Goal: Navigation & Orientation: Find specific page/section

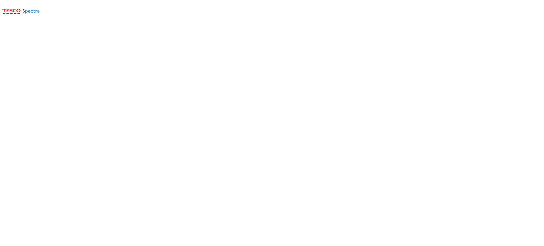
click at [122, 9] on div at bounding box center [272, 11] width 540 height 18
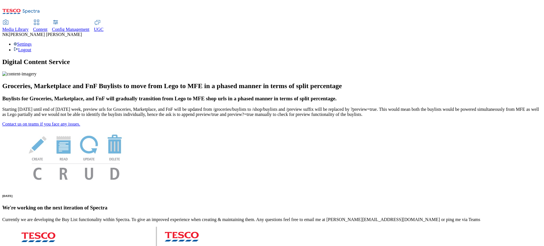
click at [117, 58] on h1 "Digital Content Service" at bounding box center [272, 62] width 540 height 8
click at [287, 20] on div "Media Library Content Config Management UGC NK [PERSON_NAME] Settings Logout" at bounding box center [272, 36] width 540 height 32
click at [29, 27] on span "Media Library" at bounding box center [15, 29] width 26 height 5
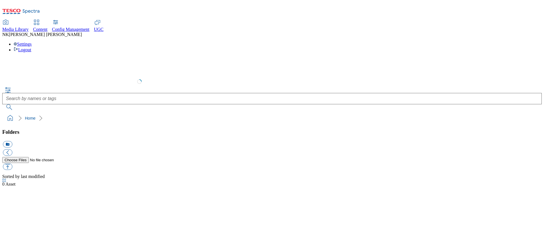
select select "flare-test"
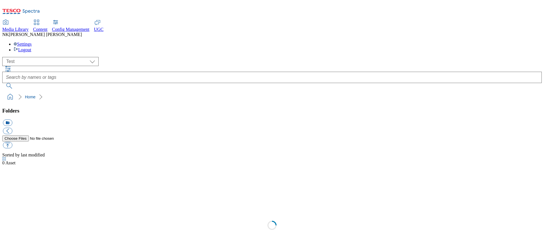
scroll to position [0, 0]
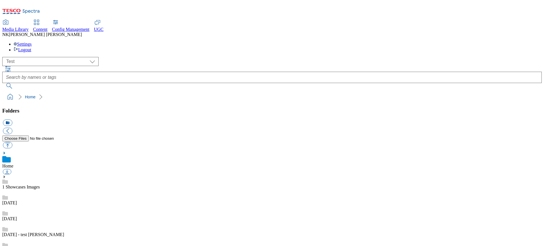
click at [112, 57] on div "( optional ) All all CE Clubcard Boost UK Clubcard Marketing Clubcard ROI clubc…" at bounding box center [272, 61] width 540 height 9
click at [114, 57] on div "( optional ) All all CE Clubcard Boost UK Clubcard Marketing Clubcard ROI clubc…" at bounding box center [272, 61] width 540 height 9
click at [139, 57] on div "( optional ) All all CE Clubcard Boost UK Clubcard Marketing Clubcard ROI clubc…" at bounding box center [272, 61] width 540 height 9
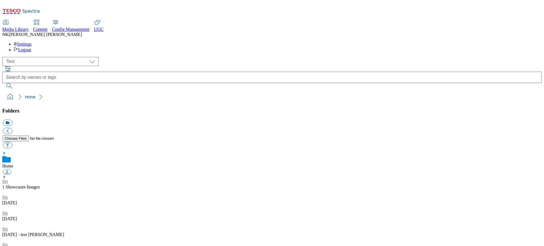
scroll to position [0, 0]
click at [50, 237] on div "14 june test 1" at bounding box center [272, 245] width 540 height 16
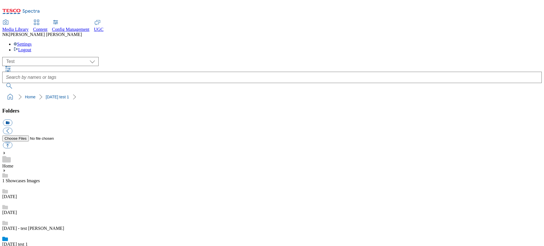
click at [141, 57] on div "( optional ) All all CE Clubcard Boost UK Clubcard Marketing Clubcard ROI clubc…" at bounding box center [272, 73] width 540 height 32
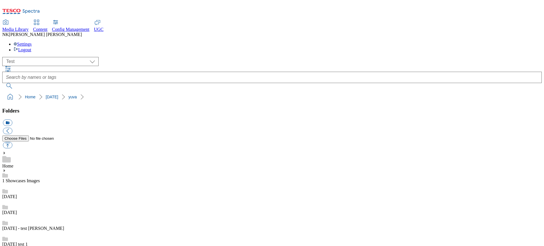
click at [125, 57] on div "( optional ) All all CE Clubcard Boost UK Clubcard Marketing Clubcard ROI clubc…" at bounding box center [272, 61] width 540 height 9
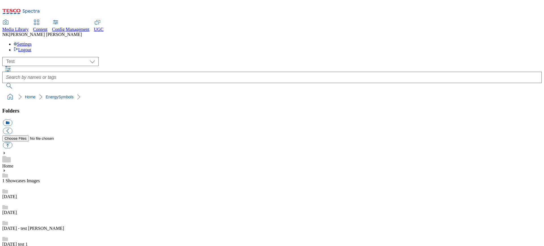
scroll to position [427, 0]
click at [49, 226] on link "14 june - test shantanu" at bounding box center [33, 228] width 62 height 5
click at [85, 92] on ol "Home 14 june - test shantanu" at bounding box center [274, 97] width 536 height 11
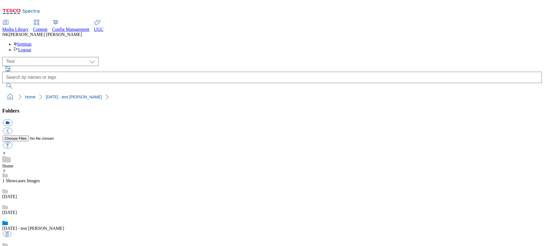
click at [141, 92] on ol "Home 14 june - test shantanu" at bounding box center [274, 97] width 536 height 11
click at [126, 57] on div "( optional ) All all CE Clubcard Boost UK Clubcard Marketing Clubcard ROI clubc…" at bounding box center [272, 61] width 540 height 9
